Goal: Transaction & Acquisition: Purchase product/service

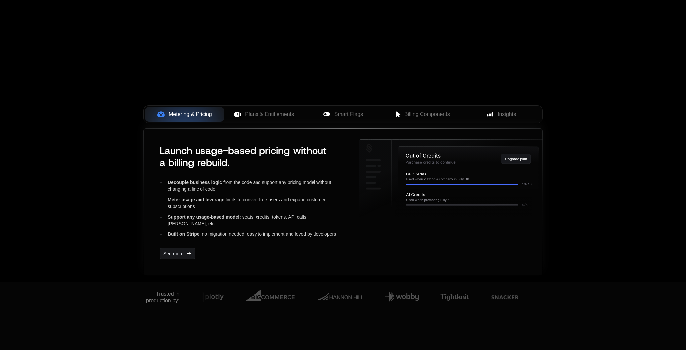
scroll to position [194, 0]
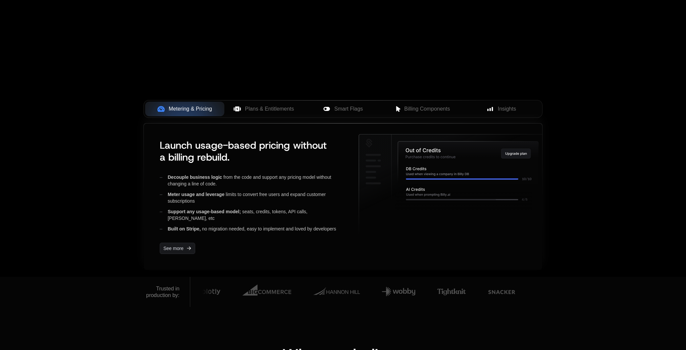
drag, startPoint x: 506, startPoint y: 168, endPoint x: 435, endPoint y: 170, distance: 71.0
click at [433, 171] on icon at bounding box center [468, 163] width 141 height 42
drag, startPoint x: 514, startPoint y: 148, endPoint x: 445, endPoint y: 155, distance: 68.6
click at [471, 156] on g at bounding box center [453, 185] width 188 height 102
drag, startPoint x: 445, startPoint y: 155, endPoint x: 359, endPoint y: 151, distance: 86.3
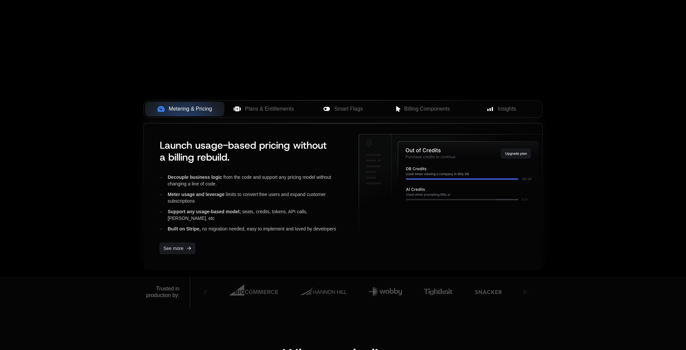
click at [369, 152] on g at bounding box center [453, 185] width 188 height 102
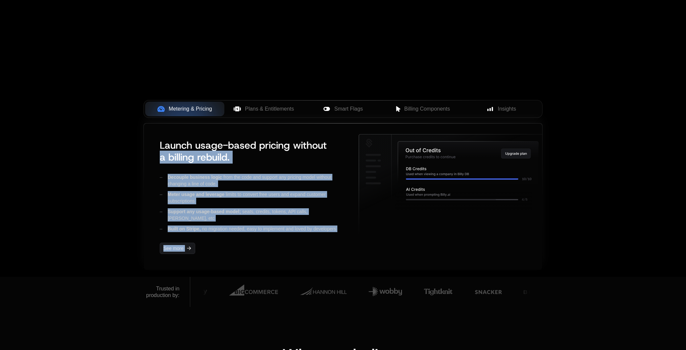
click at [325, 150] on div "Launch usage-based pricing without a billing rebuild. Decouple business logic f…" at bounding box center [342, 196] width 377 height 125
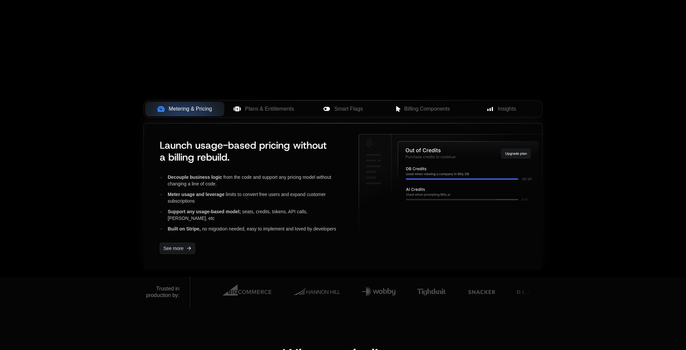
drag, startPoint x: 374, startPoint y: 150, endPoint x: 447, endPoint y: 138, distance: 75.0
click at [422, 141] on g at bounding box center [453, 185] width 188 height 102
click at [381, 141] on icon at bounding box center [453, 185] width 188 height 102
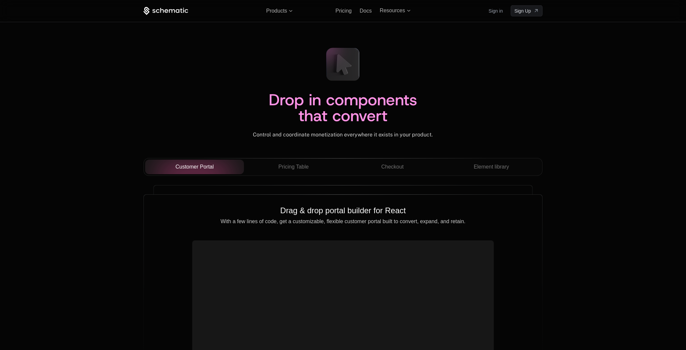
scroll to position [2233, 0]
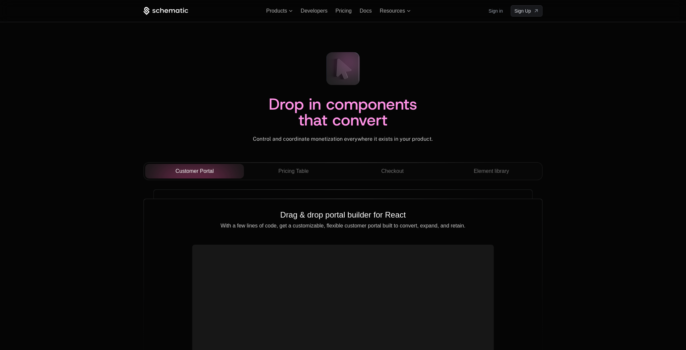
click at [345, 70] on icon at bounding box center [343, 68] width 15 height 21
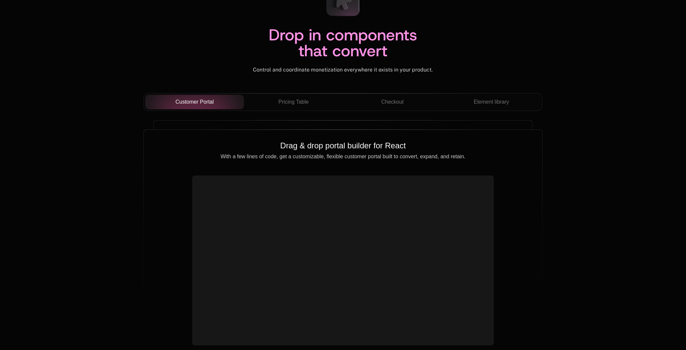
scroll to position [2315, 0]
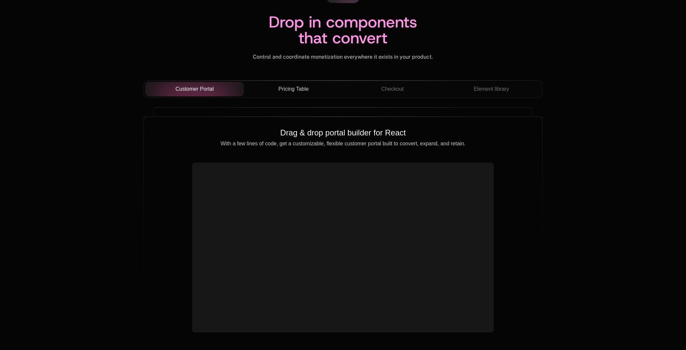
click at [286, 87] on span "Pricing Table" at bounding box center [293, 89] width 30 height 8
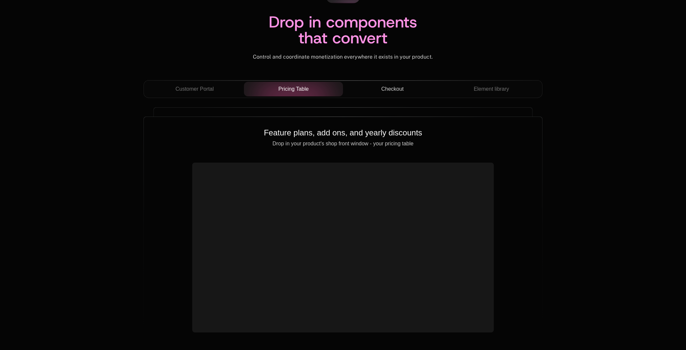
click at [399, 92] on span "Checkout" at bounding box center [392, 89] width 23 height 8
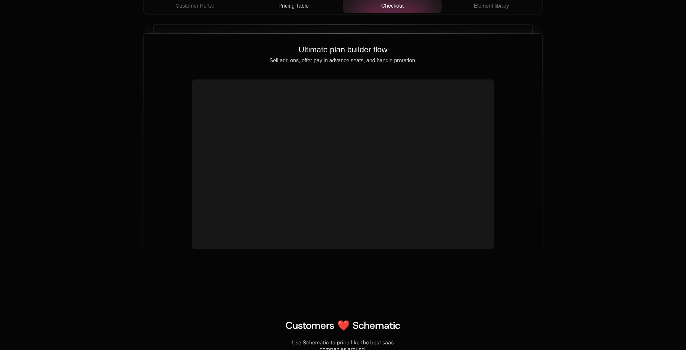
drag, startPoint x: 330, startPoint y: 151, endPoint x: 317, endPoint y: 168, distance: 21.4
click at [330, 151] on div at bounding box center [343, 165] width 302 height 170
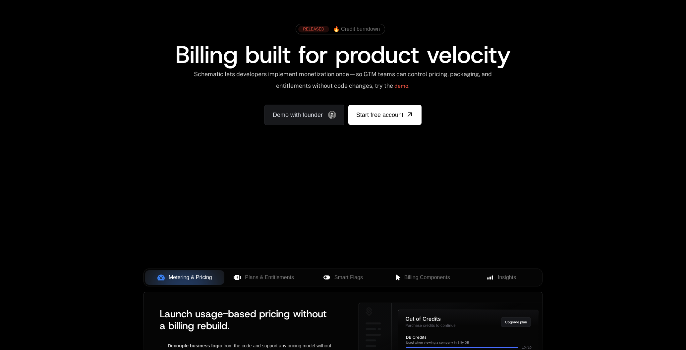
scroll to position [0, 0]
